Goal: Task Accomplishment & Management: Use online tool/utility

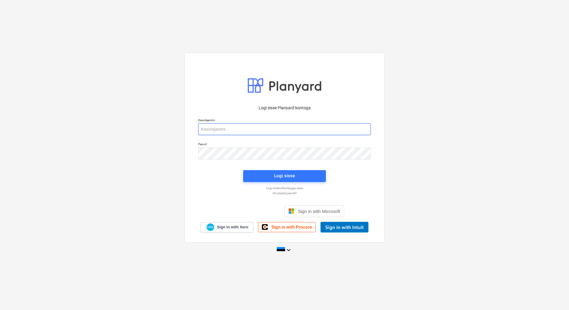
click at [236, 127] on input "email" at bounding box center [284, 129] width 172 height 12
type input "[EMAIL_ADDRESS][DOMAIN_NAME]"
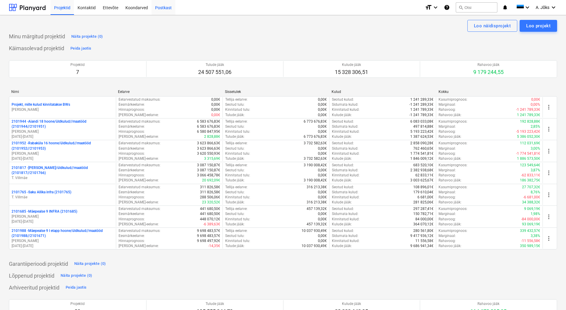
drag, startPoint x: 167, startPoint y: 8, endPoint x: 160, endPoint y: 8, distance: 6.5
click at [167, 8] on div "Postkast" at bounding box center [164, 7] width 24 height 15
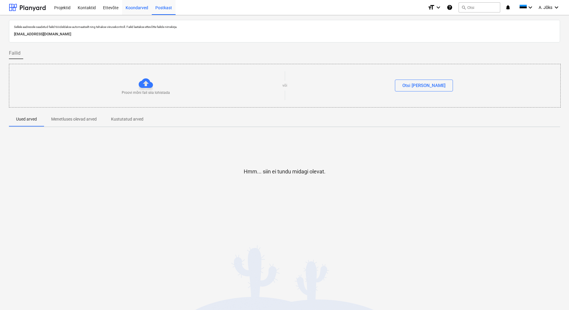
click at [131, 8] on div "Koondarved" at bounding box center [137, 7] width 30 height 15
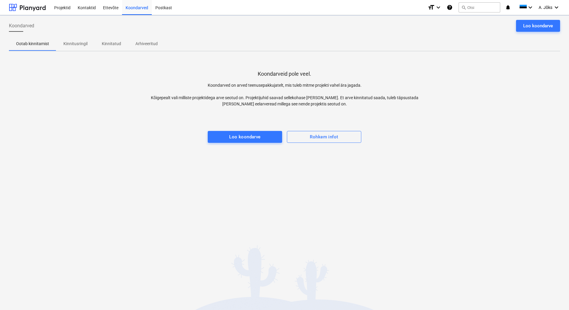
drag, startPoint x: 87, startPoint y: 45, endPoint x: 71, endPoint y: 45, distance: 16.1
click at [87, 45] on span "Kinnitusringil" at bounding box center [75, 44] width 38 height 10
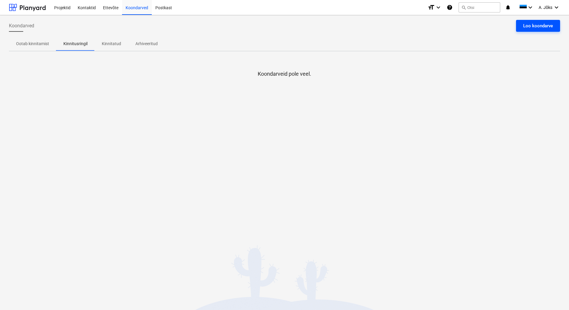
click at [529, 24] on div "Loo koondarve" at bounding box center [538, 26] width 30 height 8
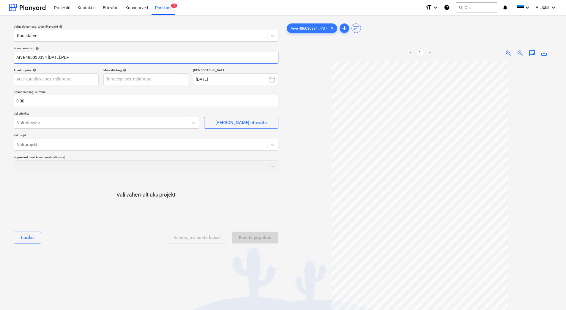
click at [69, 57] on input "Arve 486030334 [DATE].PDF" at bounding box center [146, 58] width 265 height 12
click at [18, 58] on input "Arve 486030334.PDF" at bounding box center [146, 58] width 265 height 12
paste input "BAUHAUS EESTI UÜ"
type input "BAUHAUS EESTI OU arve 486030334.PDF"
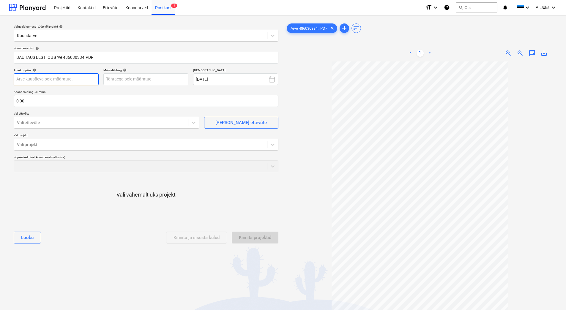
click at [71, 78] on body "Projektid Kontaktid Ettevõte Koondarved Postkast 1 format_size keyboard_arrow_d…" at bounding box center [283, 155] width 566 height 310
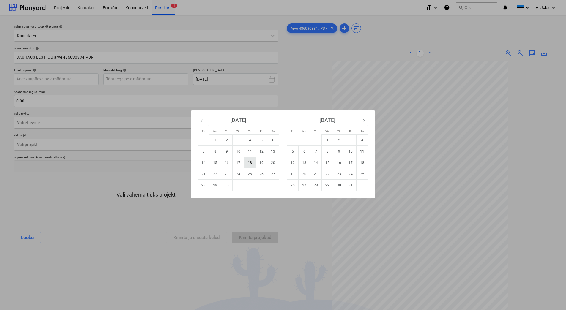
click at [250, 160] on td "18" at bounding box center [250, 162] width 12 height 11
type input "[DATE]"
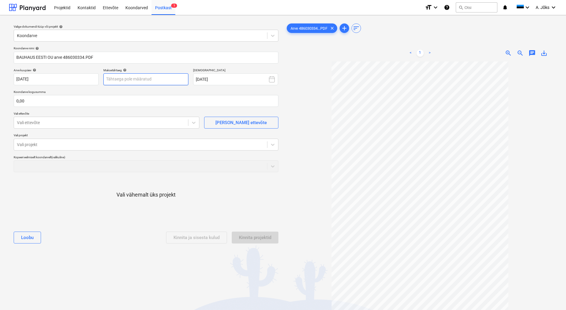
click at [166, 78] on body "Projektid Kontaktid Ettevõte Koondarved Postkast 1 format_size keyboard_arrow_d…" at bounding box center [283, 155] width 566 height 310
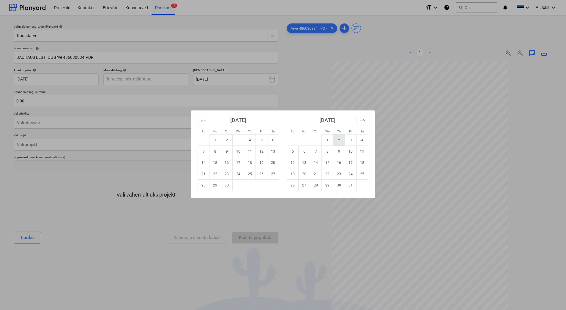
click at [339, 141] on td "2" at bounding box center [340, 140] width 12 height 11
type input "[DATE]"
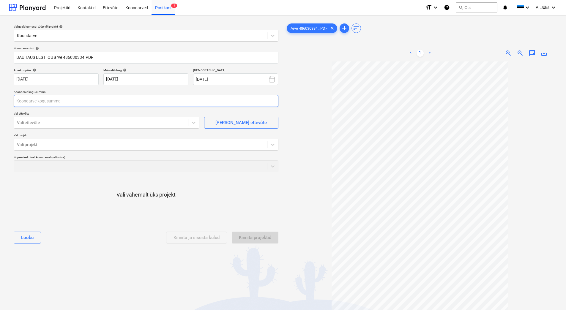
click at [76, 100] on input "text" at bounding box center [146, 101] width 265 height 12
type input "325,24"
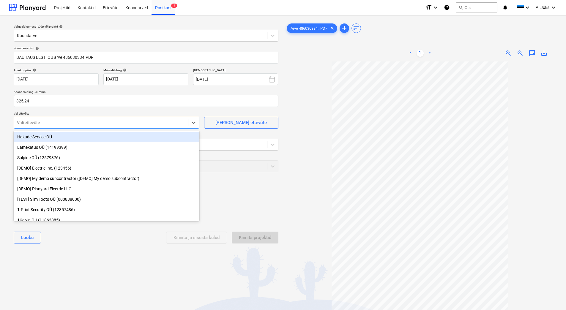
click at [61, 123] on div at bounding box center [101, 123] width 168 height 6
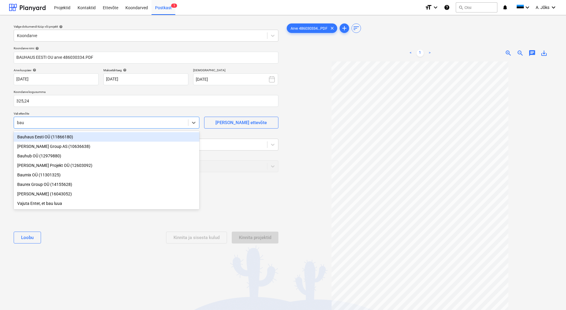
type input "bauh"
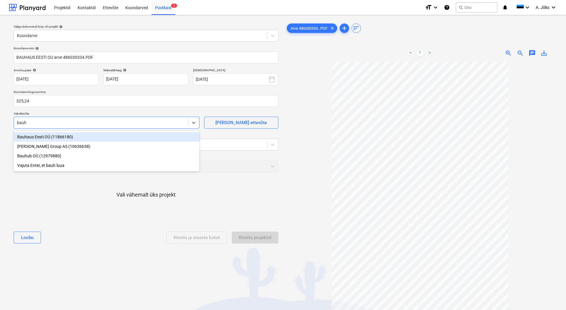
click at [50, 140] on div "Bauhaus Eesti OÜ (11866180)" at bounding box center [107, 137] width 186 height 10
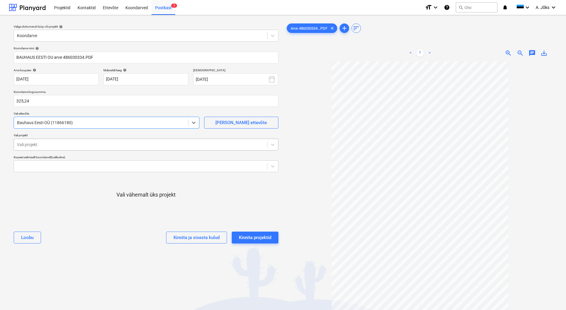
click at [50, 145] on div at bounding box center [140, 145] width 247 height 6
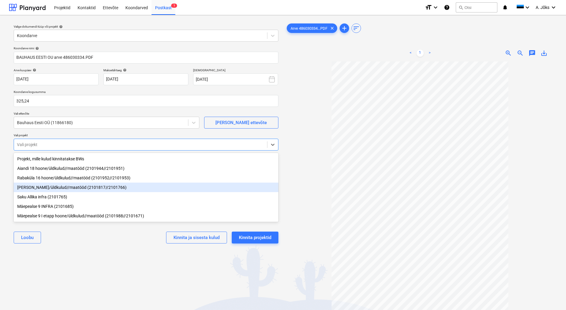
click at [44, 192] on div "[PERSON_NAME]/üldkulud//maatööd (2101817//2101766)" at bounding box center [146, 188] width 265 height 10
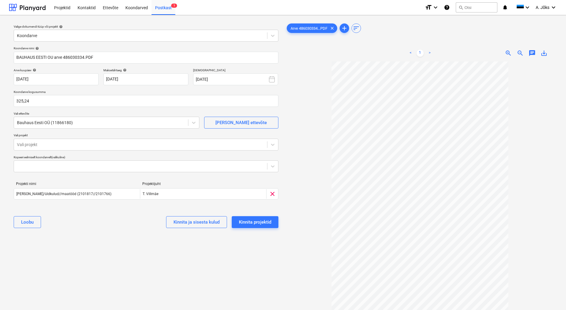
click at [48, 249] on div "Valige dokumendi tüüp või projekt help Koondarve Koondarve nimi help BAUHAUS EE…" at bounding box center [146, 189] width 274 height 338
click at [99, 270] on div "Valige dokumendi tüüp või projekt help Koondarve Koondarve nimi help BAUHAUS EE…" at bounding box center [146, 189] width 274 height 338
click at [245, 219] on div "Kinnita projektid" at bounding box center [255, 223] width 32 height 8
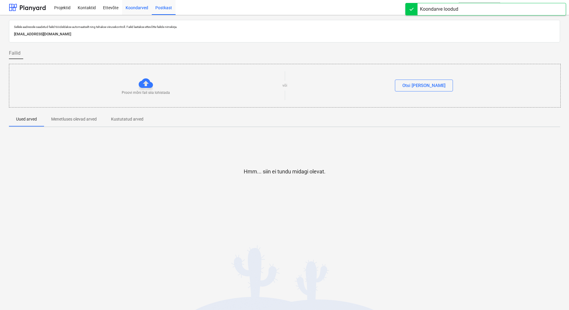
click at [145, 7] on div "Koondarved" at bounding box center [137, 7] width 30 height 15
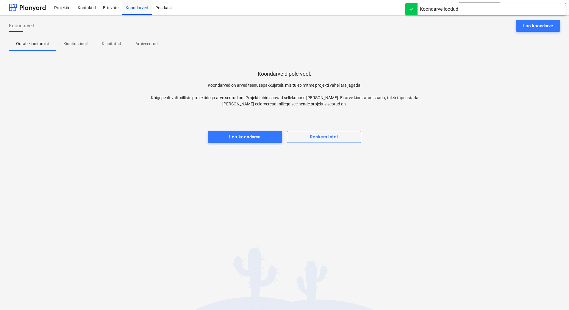
click at [66, 43] on p "Kinnitusringil" at bounding box center [75, 44] width 24 height 6
